Goal: Information Seeking & Learning: Compare options

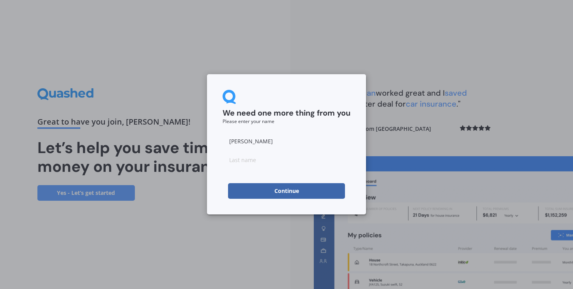
click at [269, 160] on input at bounding box center [287, 160] width 128 height 16
click at [268, 160] on input at bounding box center [287, 160] width 128 height 16
type input "[PERSON_NAME]"
click at [273, 193] on button "Continue" at bounding box center [286, 191] width 117 height 16
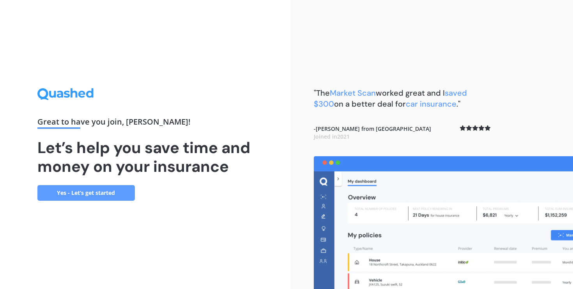
click at [117, 193] on link "Yes - Let’s get started" at bounding box center [86, 193] width 98 height 16
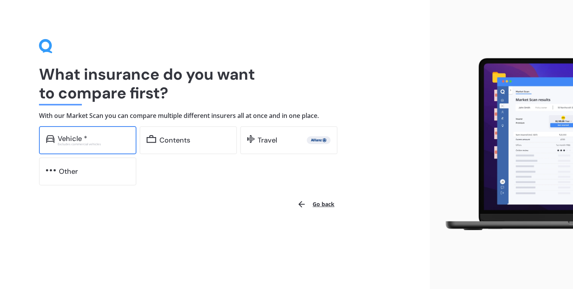
click at [107, 142] on div "Excludes commercial vehicles" at bounding box center [94, 143] width 72 height 3
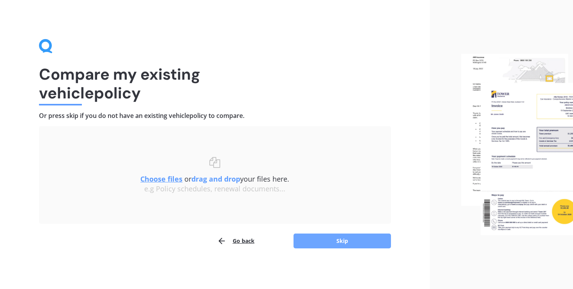
click at [332, 241] on button "Skip" at bounding box center [343, 240] width 98 height 15
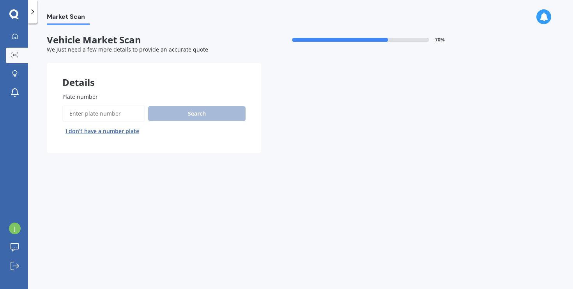
click at [90, 114] on input "Plate number" at bounding box center [103, 113] width 83 height 16
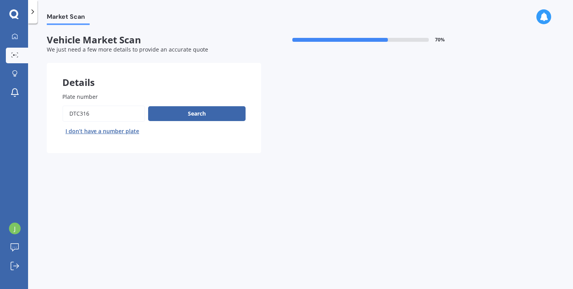
type input "DTC316"
click at [0, 0] on button "Next" at bounding box center [0, 0] width 0 height 0
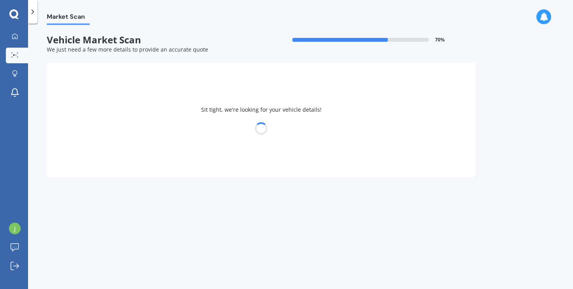
select select "HONDA"
select select "CIVIC"
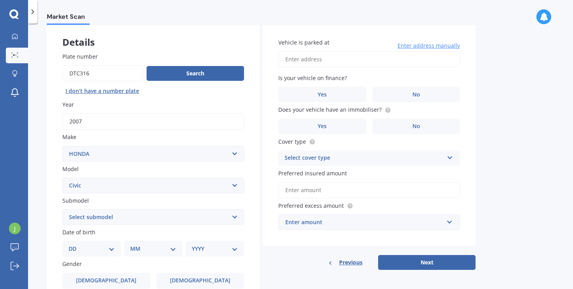
scroll to position [51, 0]
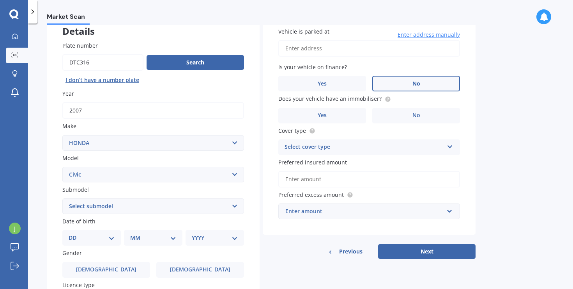
click at [398, 82] on label "No" at bounding box center [416, 84] width 88 height 16
click at [0, 0] on input "No" at bounding box center [0, 0] width 0 height 0
click at [326, 47] on input "Vehicle is parked at" at bounding box center [369, 48] width 182 height 16
type input "[STREET_ADDRESS][PERSON_NAME]"
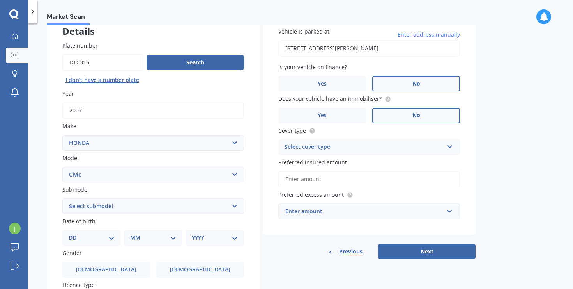
click at [394, 111] on label "No" at bounding box center [416, 116] width 88 height 16
click at [0, 0] on input "No" at bounding box center [0, 0] width 0 height 0
click at [315, 151] on div "Select cover type" at bounding box center [364, 146] width 159 height 9
click at [315, 165] on span "Comprehensive" at bounding box center [305, 161] width 41 height 7
click at [322, 184] on input "Preferred insured amount" at bounding box center [369, 179] width 182 height 16
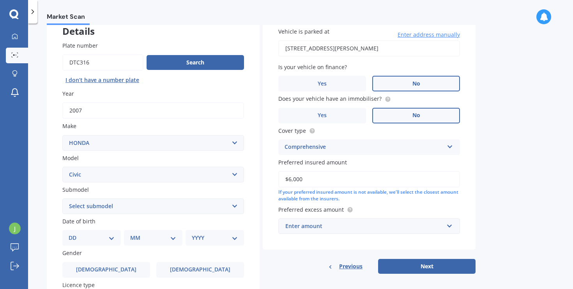
scroll to position [87, 0]
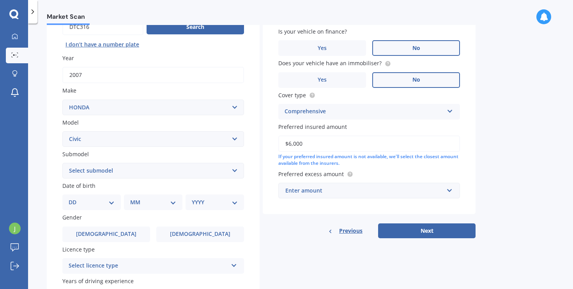
type input "$6,000"
click at [330, 193] on div "Enter amount" at bounding box center [365, 190] width 158 height 9
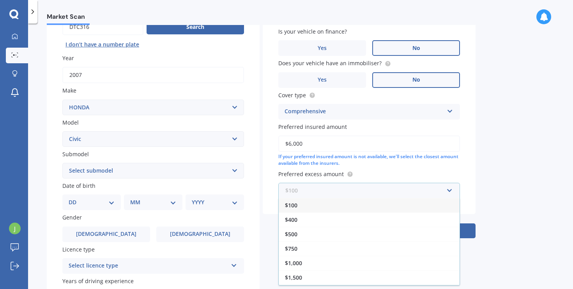
click at [321, 193] on input "text" at bounding box center [366, 190] width 175 height 15
click at [301, 218] on div "$400" at bounding box center [369, 219] width 181 height 14
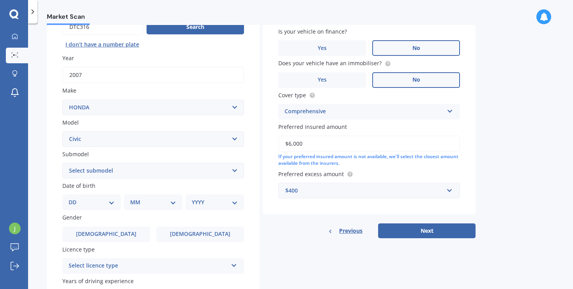
scroll to position [144, 0]
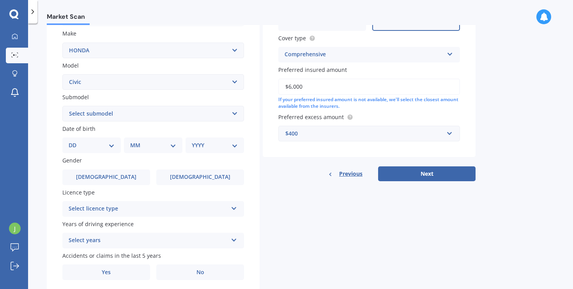
click at [96, 152] on div "DD 01 02 03 04 05 06 07 08 09 10 11 12 13 14 15 16 17 18 19 20 21 22 23 24 25 2…" at bounding box center [91, 145] width 59 height 16
click at [101, 149] on select "DD 01 02 03 04 05 06 07 08 09 10 11 12 13 14 15 16 17 18 19 20 21 22 23 24 25 2…" at bounding box center [92, 145] width 46 height 9
select select "16"
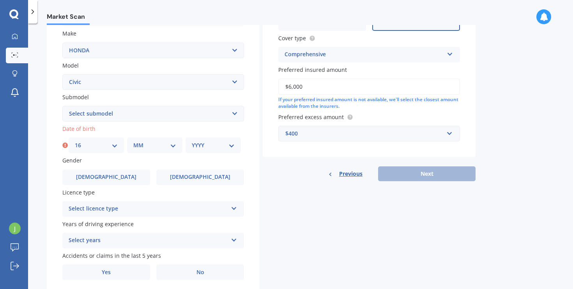
click at [157, 152] on div "MM 01 02 03 04 05 06 07 08 09 10 11 12" at bounding box center [154, 145] width 55 height 16
click at [167, 149] on select "MM 01 02 03 04 05 06 07 08 09 10 11 12" at bounding box center [154, 145] width 43 height 9
select select "09"
click at [211, 142] on div "YYYY 2025 2024 2023 2022 2021 2020 2019 2018 2017 2016 2015 2014 2013 2012 2011…" at bounding box center [213, 145] width 55 height 16
click at [207, 151] on div "YYYY 2025 2024 2023 2022 2021 2020 2019 2018 2017 2016 2015 2014 2013 2012 2011…" at bounding box center [213, 145] width 55 height 16
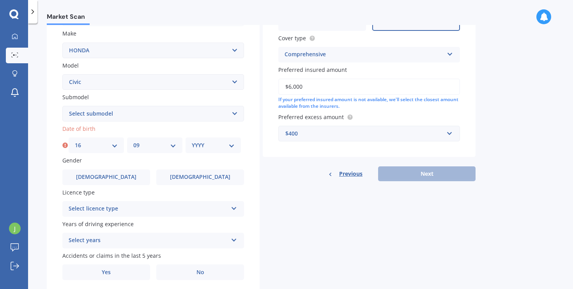
click at [212, 147] on select "YYYY 2025 2024 2023 2022 2021 2020 2019 2018 2017 2016 2015 2014 2013 2012 2011…" at bounding box center [213, 145] width 43 height 9
select select "1999"
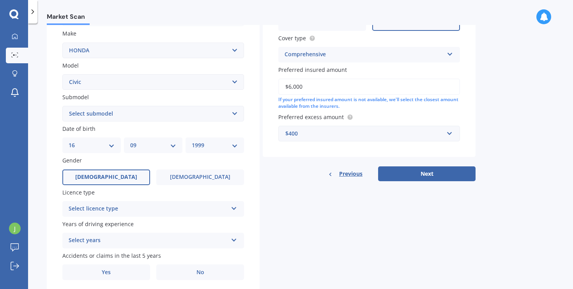
click at [122, 176] on label "[DEMOGRAPHIC_DATA]" at bounding box center [106, 177] width 88 height 16
click at [0, 0] on input "[DEMOGRAPHIC_DATA]" at bounding box center [0, 0] width 0 height 0
click at [132, 213] on div "Select licence type" at bounding box center [148, 208] width 159 height 9
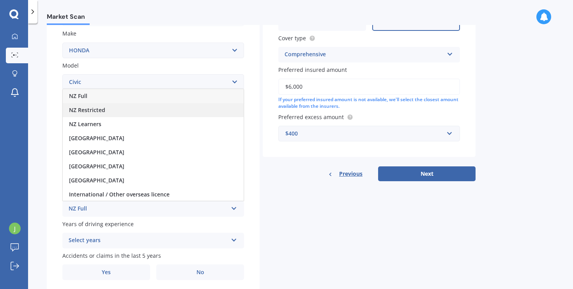
click at [122, 105] on div "NZ Restricted" at bounding box center [153, 110] width 181 height 14
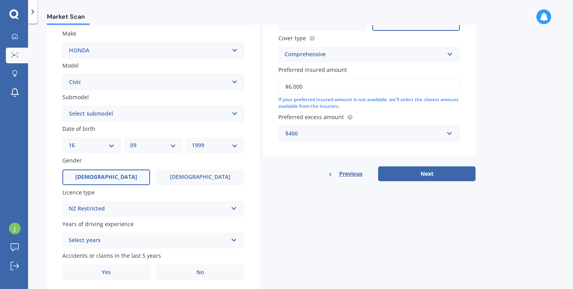
click at [122, 105] on div "Submodel Select submodel (all other) 1.8S 2.0S 4WD Wagon Breeze DX Euro 1.8L Ex…" at bounding box center [153, 107] width 182 height 28
click at [117, 211] on div "NZ Restricted" at bounding box center [148, 208] width 159 height 9
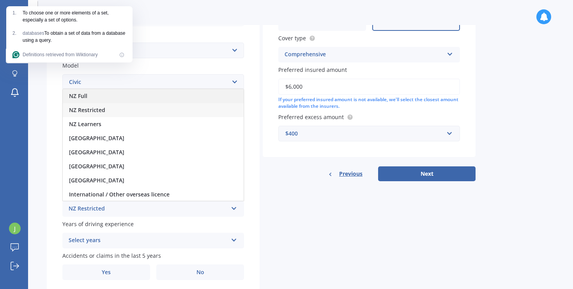
click at [100, 100] on div "NZ Full" at bounding box center [153, 96] width 181 height 14
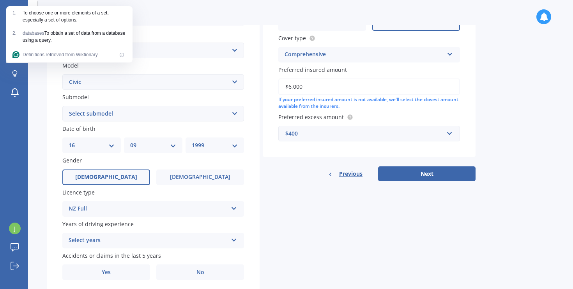
click at [99, 238] on div "Select years" at bounding box center [148, 240] width 159 height 9
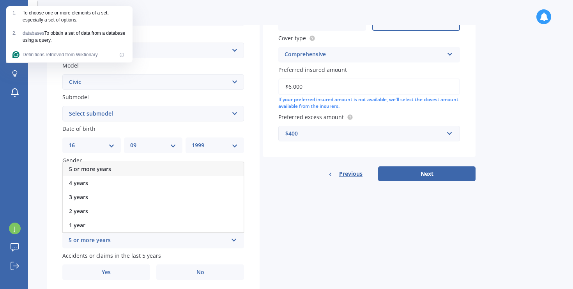
click at [108, 169] on span "5 or more years" at bounding box center [90, 168] width 42 height 7
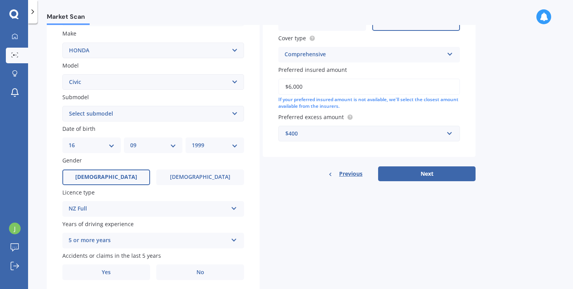
scroll to position [172, 0]
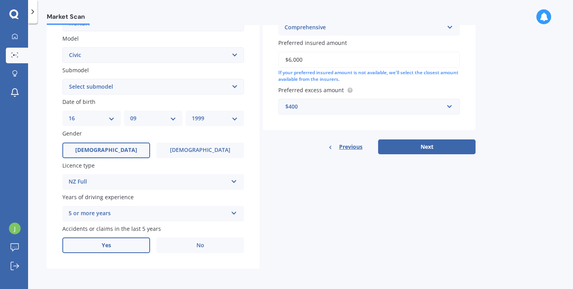
click at [120, 246] on label "Yes" at bounding box center [106, 245] width 88 height 16
click at [0, 0] on input "Yes" at bounding box center [0, 0] width 0 height 0
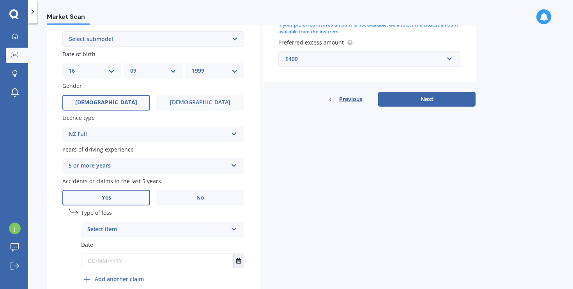
scroll to position [226, 0]
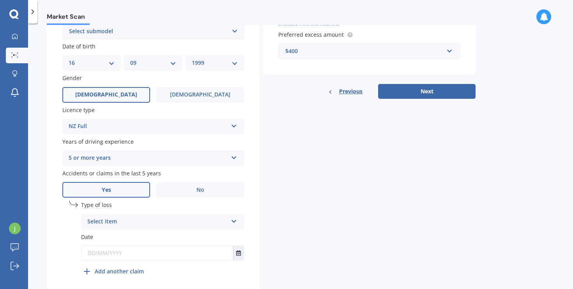
click at [124, 221] on div "Select item" at bounding box center [157, 221] width 140 height 9
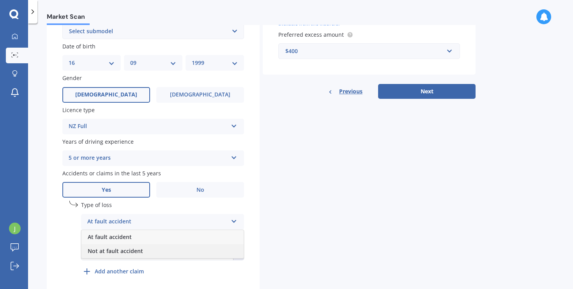
click at [119, 247] on div "Not at fault accident" at bounding box center [163, 251] width 162 height 14
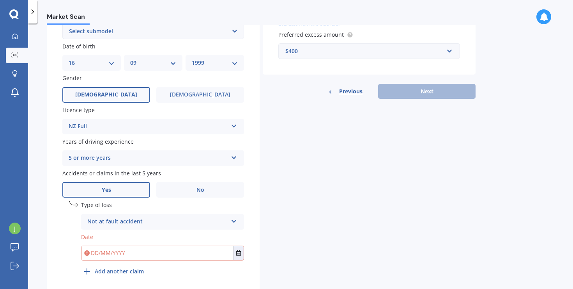
click at [99, 255] on input "text" at bounding box center [158, 253] width 152 height 14
click at [236, 255] on icon "Select date" at bounding box center [238, 252] width 5 height 5
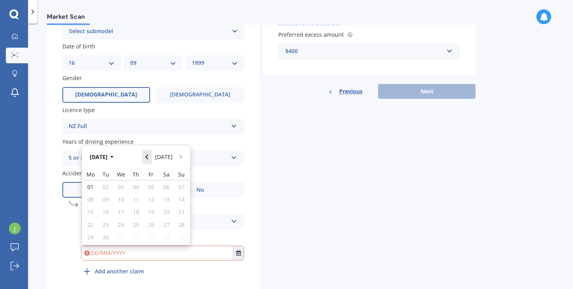
click at [151, 160] on button "Navigate back" at bounding box center [147, 156] width 10 height 14
click at [152, 160] on button "Navigate back" at bounding box center [147, 154] width 10 height 14
click at [152, 160] on button "Navigate back" at bounding box center [147, 156] width 10 height 14
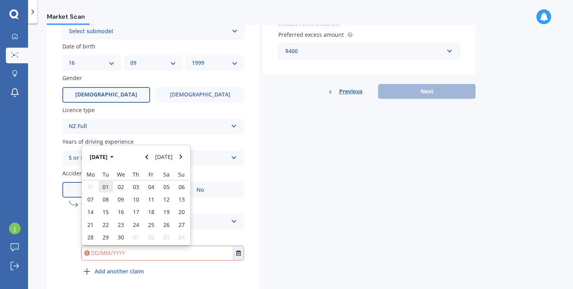
click at [102, 188] on div "01" at bounding box center [105, 186] width 15 height 12
type input "[DATE]"
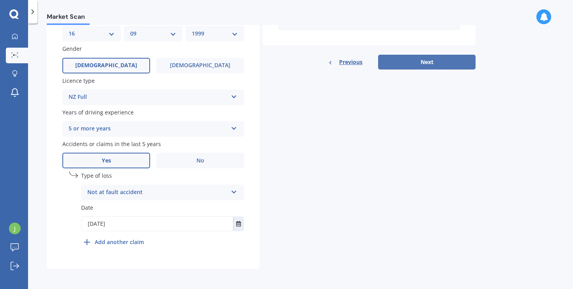
click at [420, 55] on button "Next" at bounding box center [427, 62] width 98 height 15
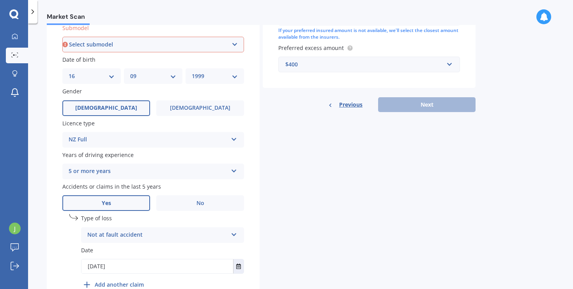
scroll to position [212, 0]
click at [127, 50] on select "Select submodel (all other) 1.8S 2.0S 4WD Wagon Breeze DX Euro 1.8L Exi GL GLi …" at bounding box center [153, 45] width 182 height 16
select select "1.8S"
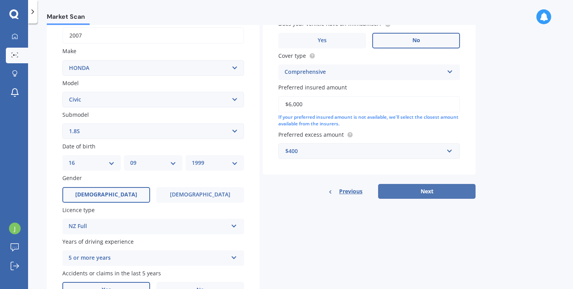
click at [428, 194] on button "Next" at bounding box center [427, 191] width 98 height 15
select select "16"
select select "09"
select select "1999"
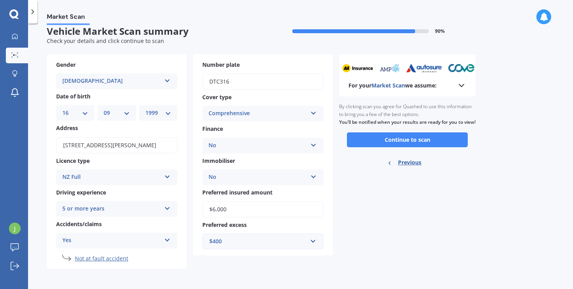
scroll to position [9, 0]
click at [400, 147] on button "Continue to scan" at bounding box center [407, 139] width 121 height 15
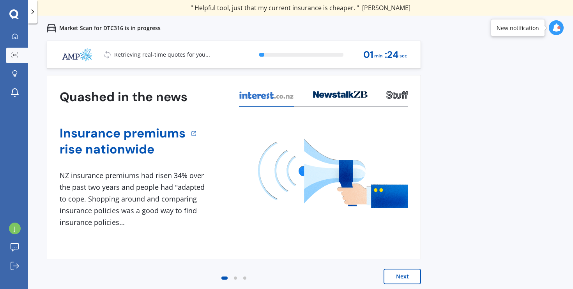
click at [397, 274] on button "Next" at bounding box center [402, 276] width 37 height 16
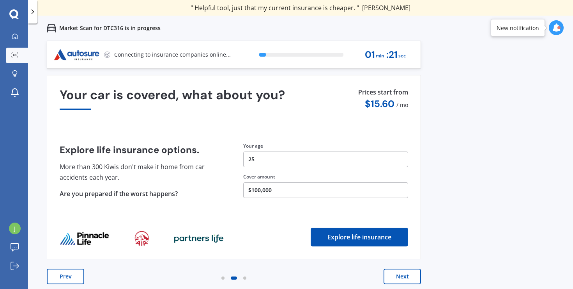
click at [397, 274] on button "Next" at bounding box center [402, 276] width 37 height 16
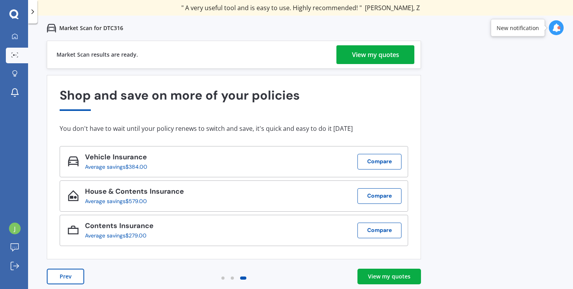
click at [365, 46] on div "View my quotes" at bounding box center [375, 54] width 47 height 19
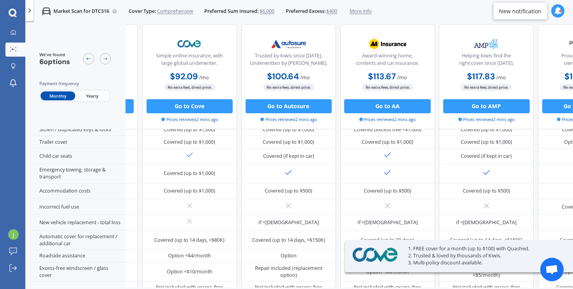
scroll to position [138, 0]
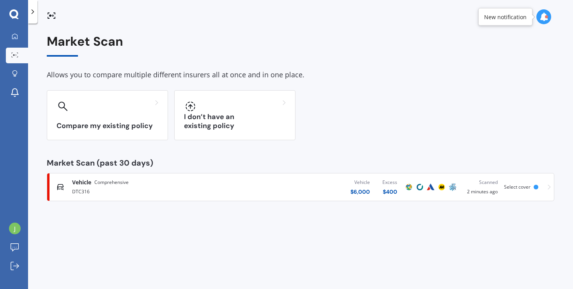
click at [210, 183] on div "Vehicle Comprehensive" at bounding box center [151, 182] width 158 height 8
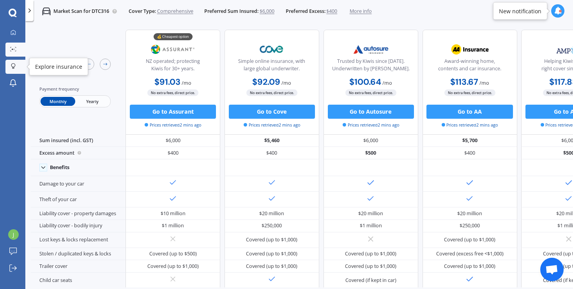
click at [11, 63] on icon at bounding box center [13, 66] width 5 height 6
